Goal: Information Seeking & Learning: Learn about a topic

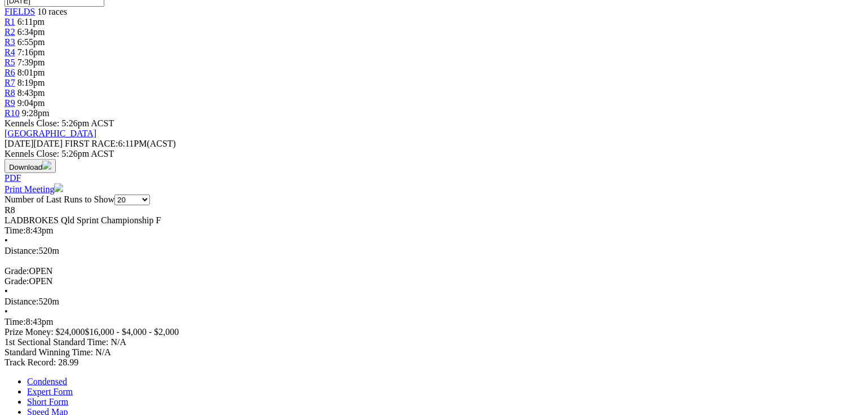
scroll to position [406, 0]
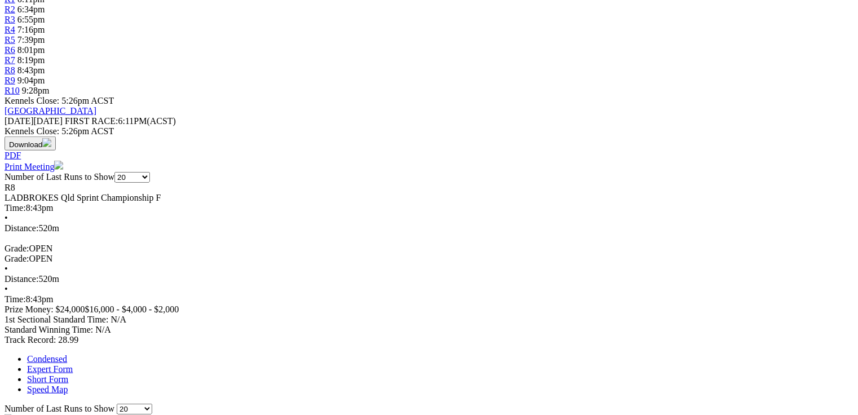
drag, startPoint x: 329, startPoint y: 263, endPoint x: 344, endPoint y: 266, distance: 14.9
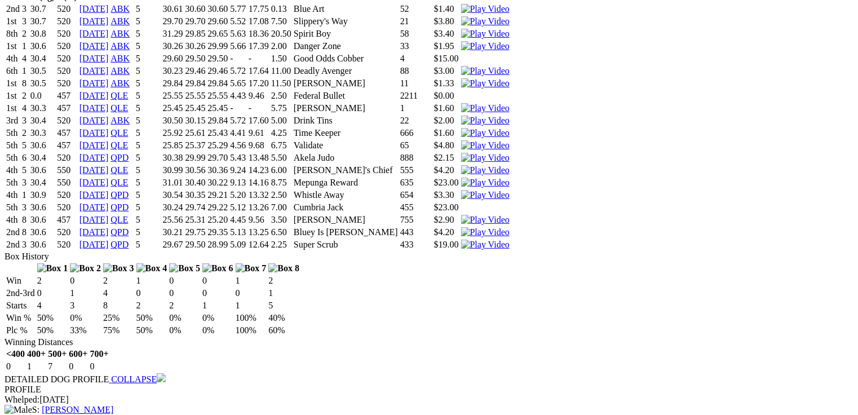
scroll to position [2430, 0]
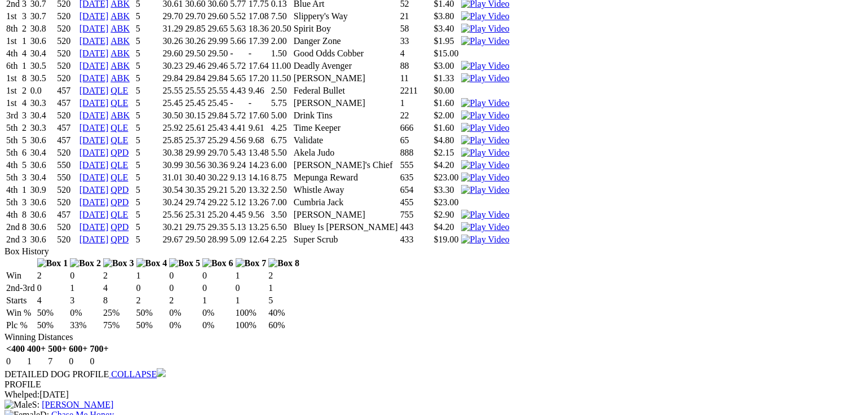
drag, startPoint x: 866, startPoint y: 237, endPoint x: 645, endPoint y: 252, distance: 221.0
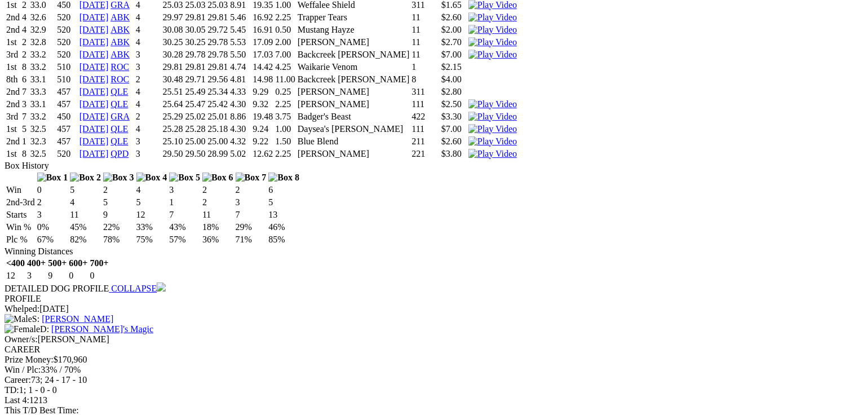
scroll to position [0, 0]
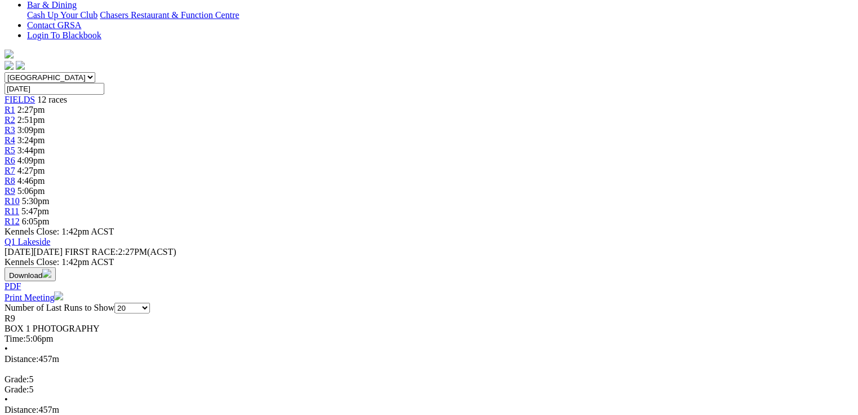
scroll to position [361, 0]
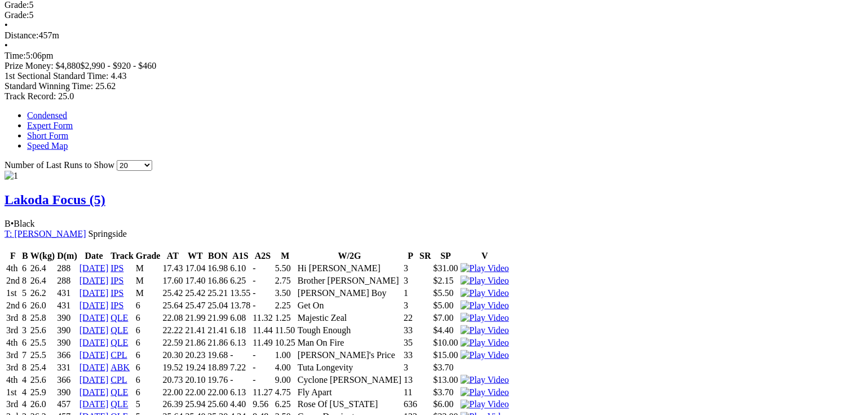
scroll to position [587, 0]
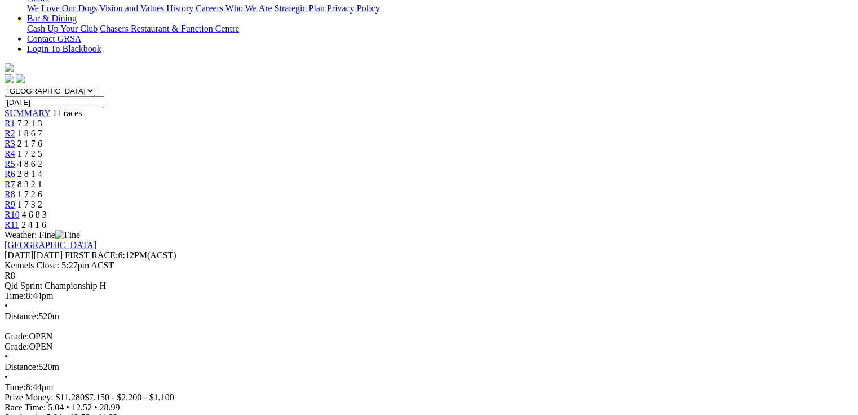
scroll to position [296, 0]
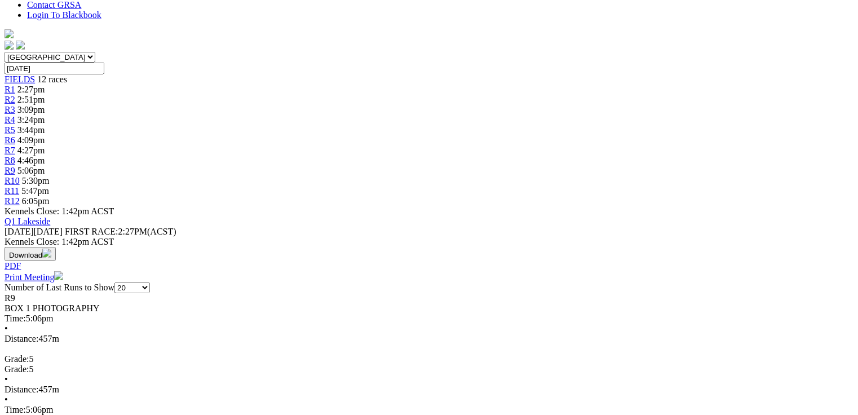
scroll to position [90, 0]
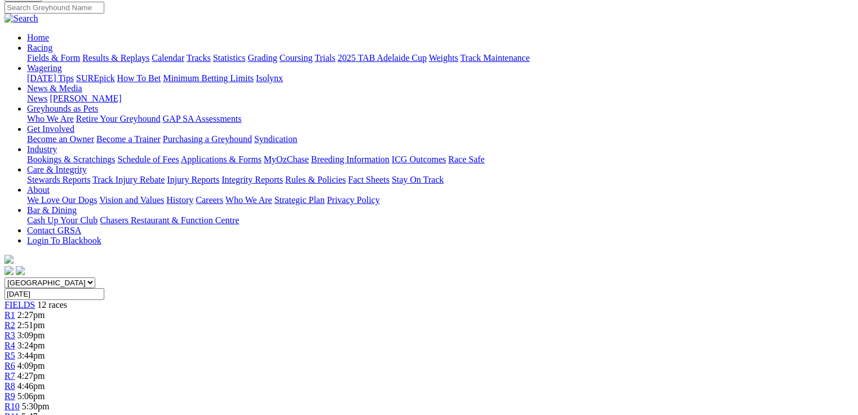
click at [20, 402] on span "R10" at bounding box center [12, 407] width 15 height 10
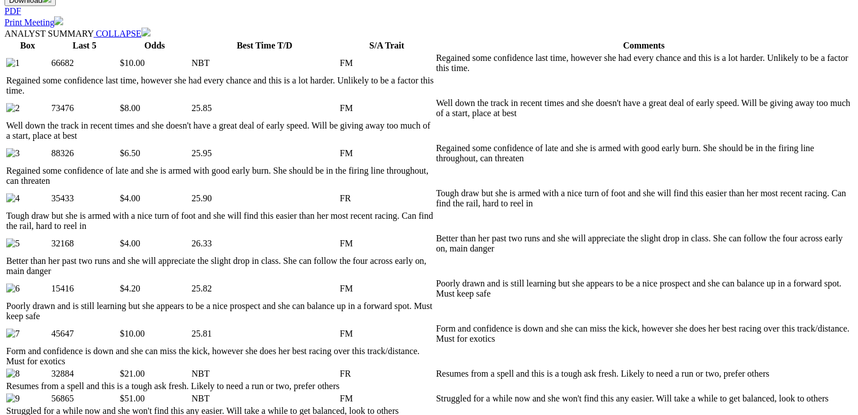
scroll to position [587, 0]
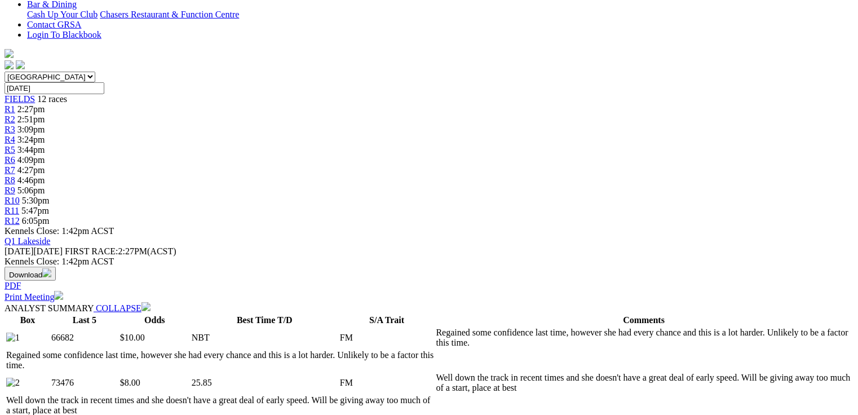
scroll to position [25, 0]
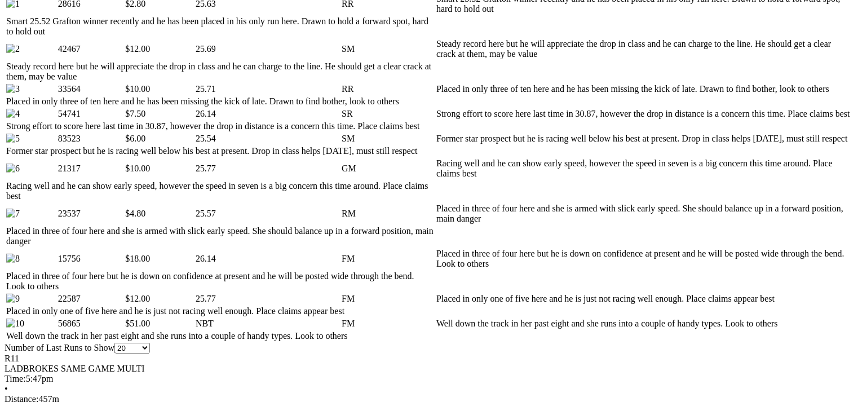
scroll to position [632, 0]
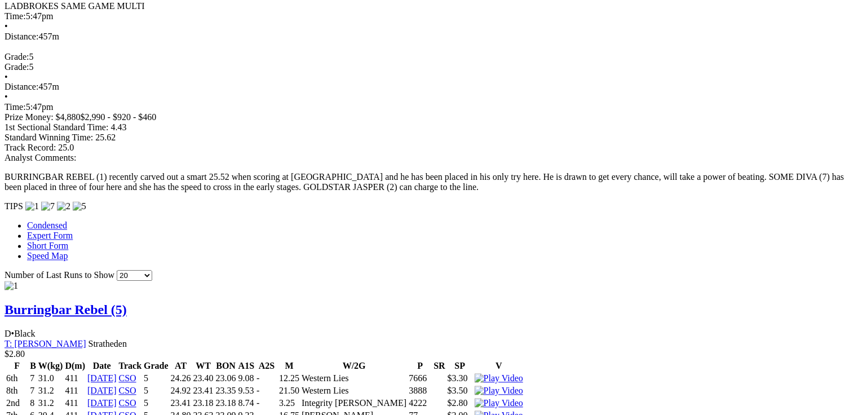
scroll to position [988, 0]
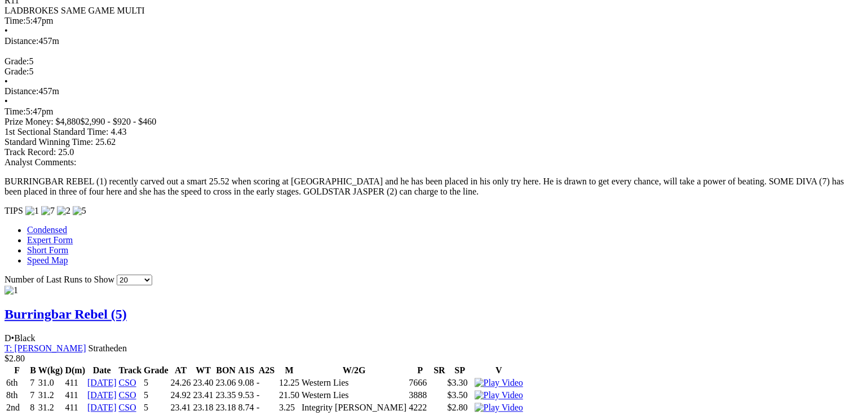
drag, startPoint x: 261, startPoint y: 202, endPoint x: 274, endPoint y: 199, distance: 13.4
drag, startPoint x: 38, startPoint y: 29, endPoint x: 248, endPoint y: 27, distance: 209.2
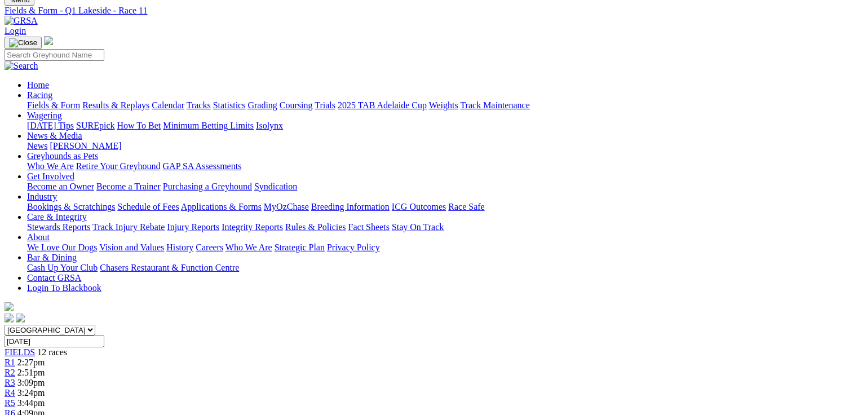
scroll to position [0, 0]
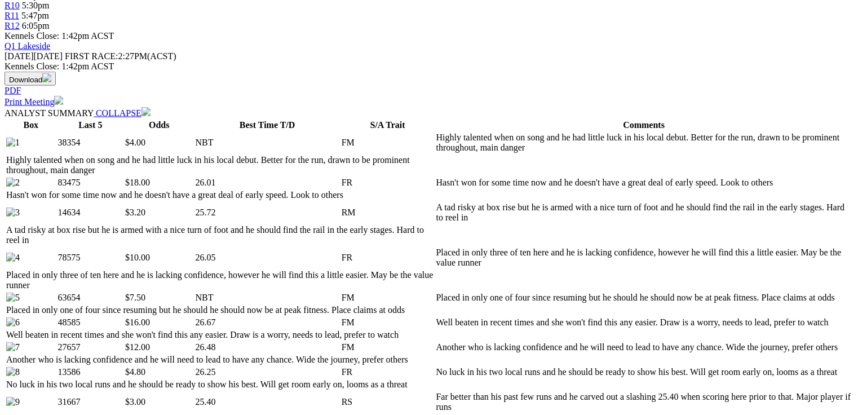
scroll to position [541, 0]
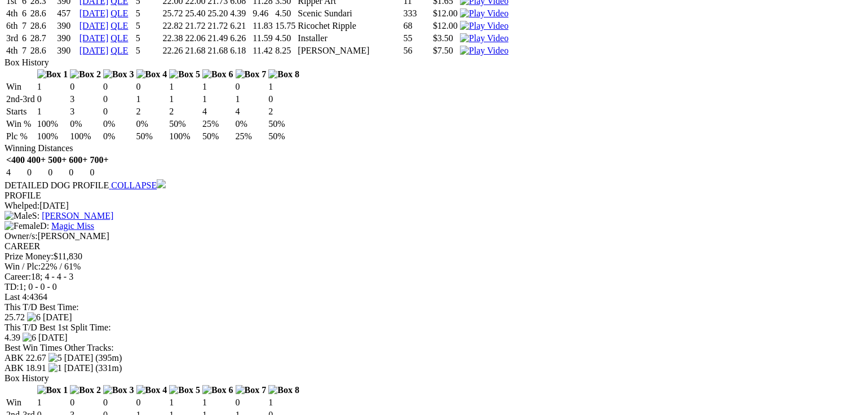
scroll to position [3141, 0]
